Goal: Navigation & Orientation: Find specific page/section

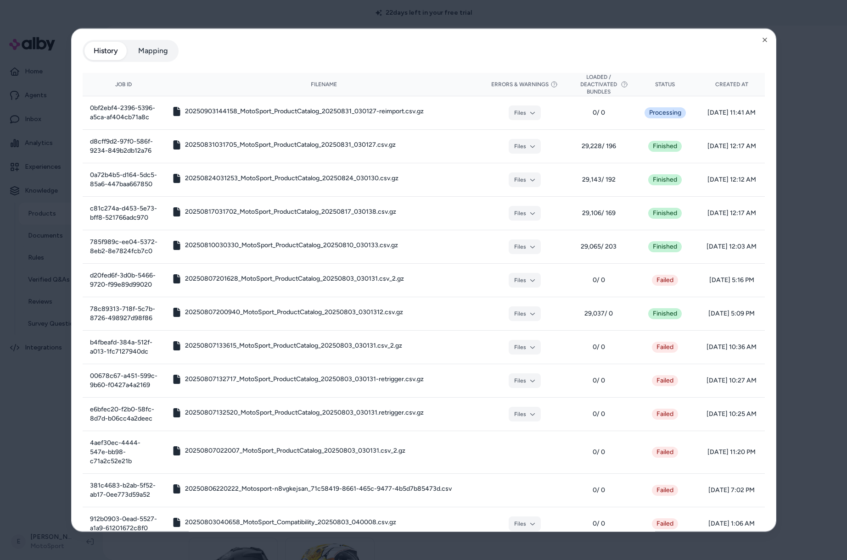
click at [767, 42] on icon "button" at bounding box center [764, 39] width 7 height 7
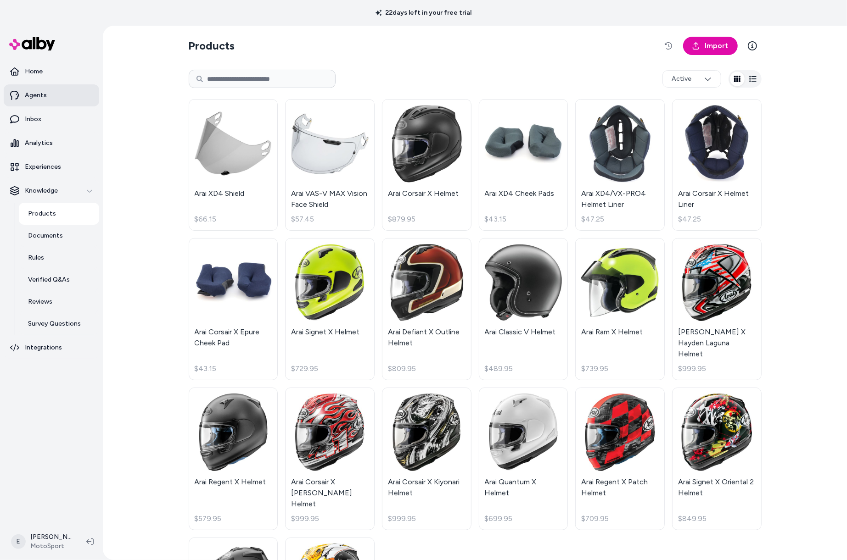
click at [51, 91] on link "Agents" at bounding box center [51, 95] width 95 height 22
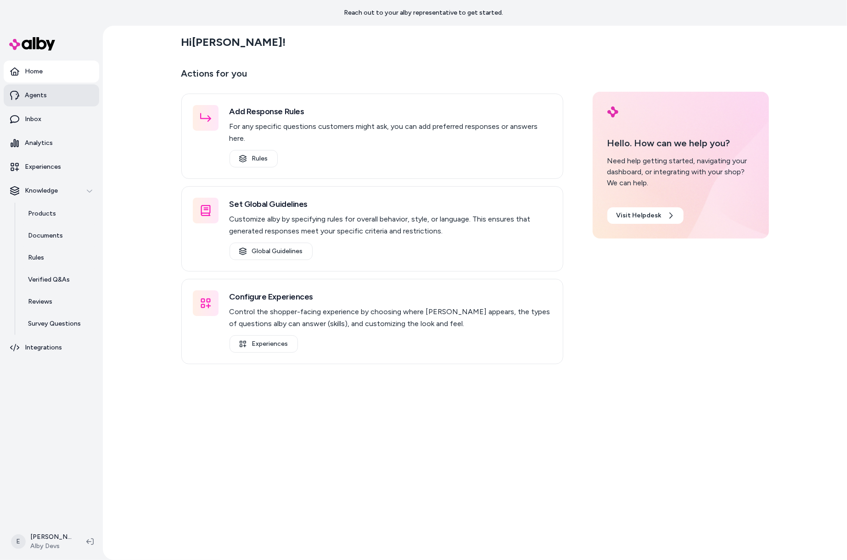
click at [45, 99] on p "Agents" at bounding box center [36, 95] width 22 height 9
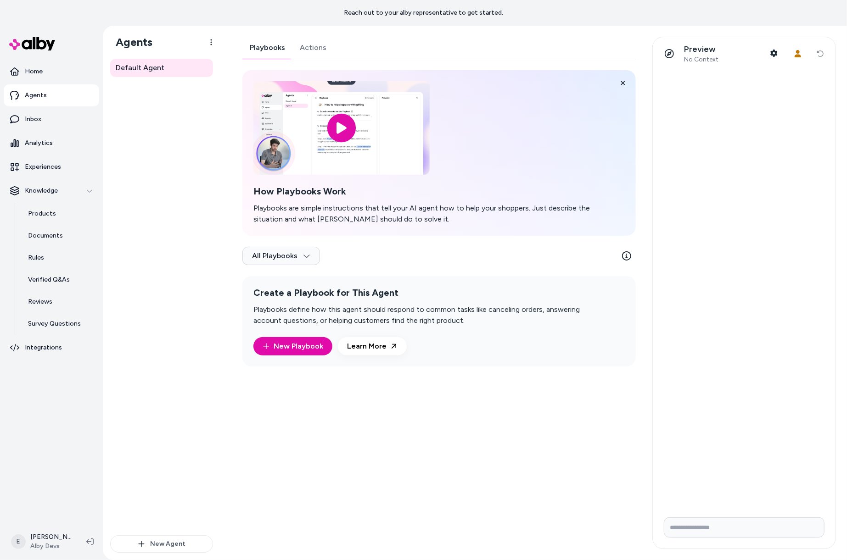
click at [323, 48] on link "Actions" at bounding box center [312, 48] width 41 height 22
click at [282, 49] on link "Playbooks" at bounding box center [267, 48] width 50 height 22
